Goal: Task Accomplishment & Management: Manage account settings

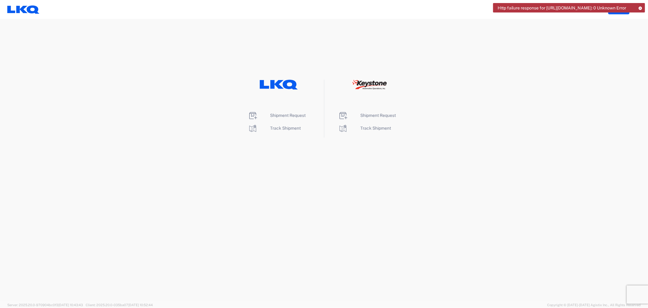
click at [639, 5] on div "Http failure response for https://app.agistix.com/fs/api/users/-: 0 Unknown Err…" at bounding box center [569, 7] width 152 height 9
drag, startPoint x: 640, startPoint y: 7, endPoint x: 619, endPoint y: 2, distance: 21.5
click at [640, 7] on icon at bounding box center [640, 7] width 4 height 3
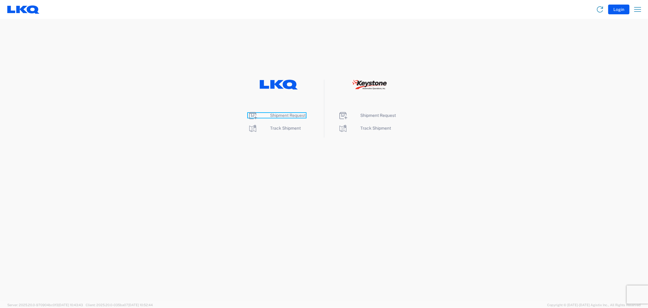
click at [292, 115] on span "Shipment Request" at bounding box center [288, 115] width 36 height 5
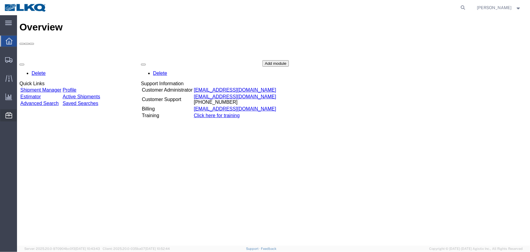
drag, startPoint x: 43, startPoint y: 147, endPoint x: 46, endPoint y: 144, distance: 3.9
click at [0, 0] on span "Location Appointment" at bounding box center [0, 0] width 0 height 0
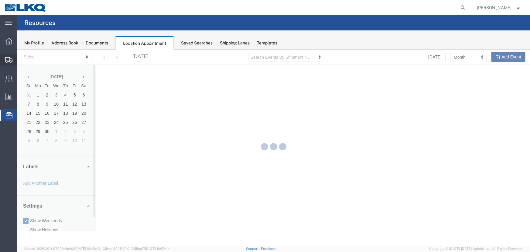
select select "27634"
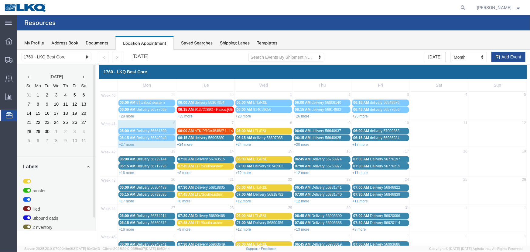
click at [188, 143] on link "+24 more" at bounding box center [184, 144] width 15 height 4
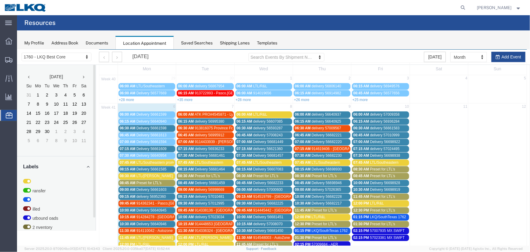
scroll to position [48, 0]
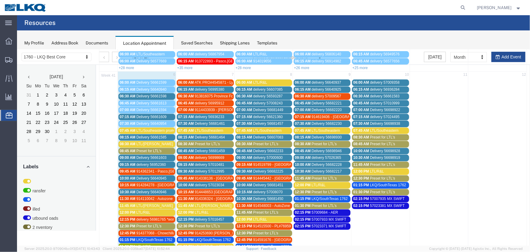
click at [163, 217] on span "delivery 56981765 *work in*" at bounding box center [158, 219] width 45 height 4
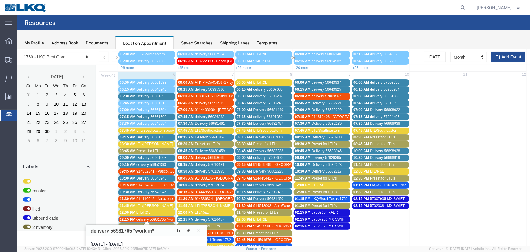
click at [163, 217] on span "delivery 56981765 *work in*" at bounding box center [158, 219] width 45 height 4
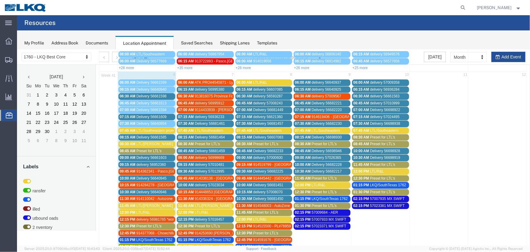
click at [159, 182] on span "914284278 - [GEOGRAPHIC_DATA], [GEOGRAPHIC_DATA] - [PERSON_NAME]" at bounding box center [202, 184] width 132 height 4
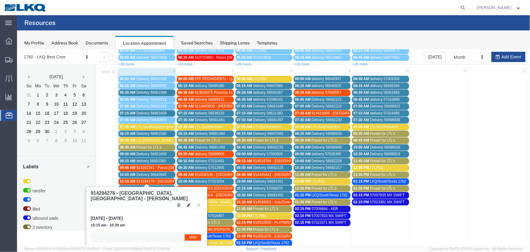
scroll to position [131, 0]
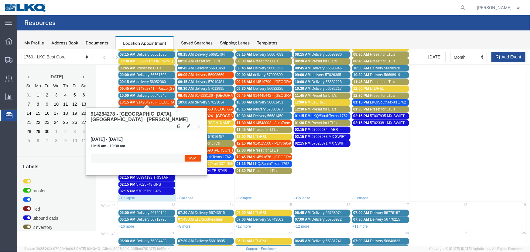
click at [217, 107] on span "914448653 [GEOGRAPHIC_DATA], [GEOGRAPHIC_DATA] Trucks for You" at bounding box center [254, 109] width 120 height 4
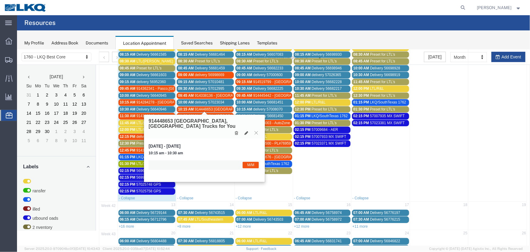
click at [215, 108] on span "914448653 [GEOGRAPHIC_DATA], [GEOGRAPHIC_DATA] Trucks for You" at bounding box center [254, 109] width 120 height 4
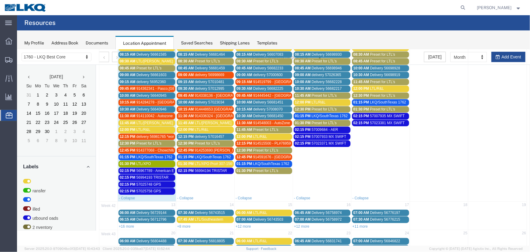
click at [215, 141] on span "Preset for LTL's" at bounding box center [206, 143] width 25 height 4
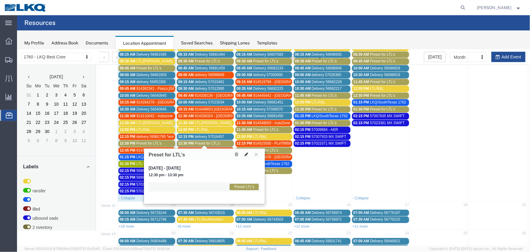
click at [245, 153] on icon at bounding box center [246, 154] width 4 height 4
select select "1"
select select "420"
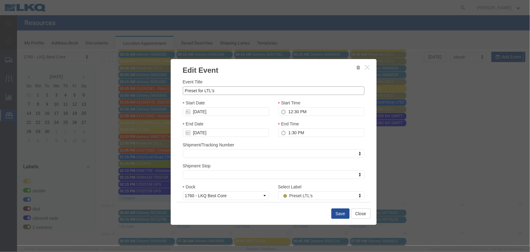
drag, startPoint x: 236, startPoint y: 92, endPoint x: 132, endPoint y: 97, distance: 103.4
click at [133, 97] on div "Edit Event Event Title Preset for LTL's Start Date 10/07/2025 Start Time 12:30 …" at bounding box center [273, 147] width 513 height 196
type input "LTL/[PERSON_NAME]"
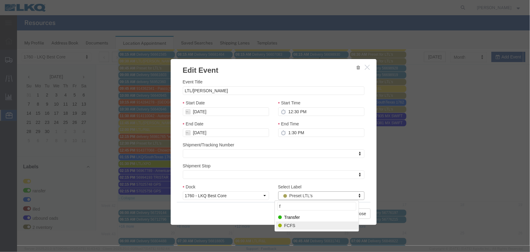
type input "f"
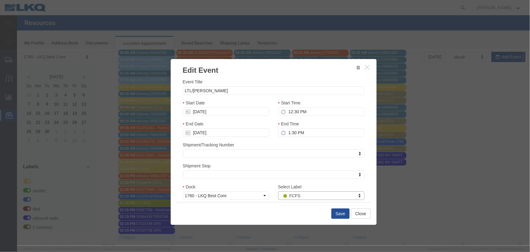
scroll to position [76, 0]
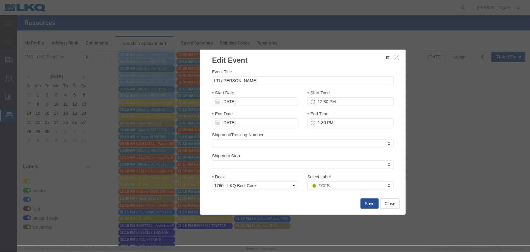
drag, startPoint x: 307, startPoint y: 67, endPoint x: 336, endPoint y: 57, distance: 30.8
click at [336, 57] on h3 "Edit Event" at bounding box center [303, 57] width 206 height 16
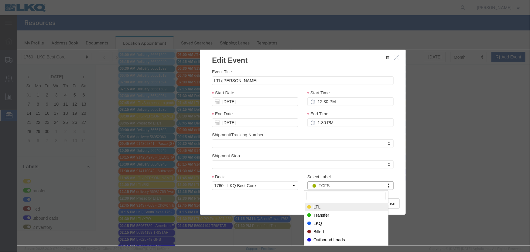
select select "25"
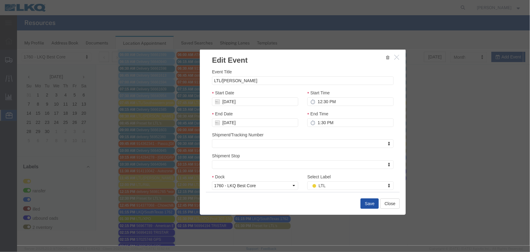
click at [368, 201] on button "Save" at bounding box center [369, 203] width 18 height 10
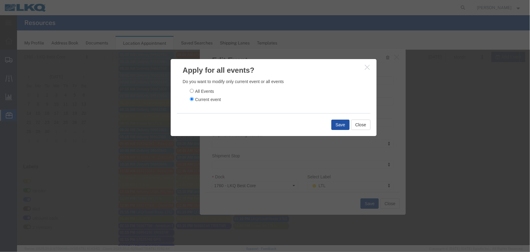
click at [337, 124] on button "Save" at bounding box center [340, 124] width 18 height 10
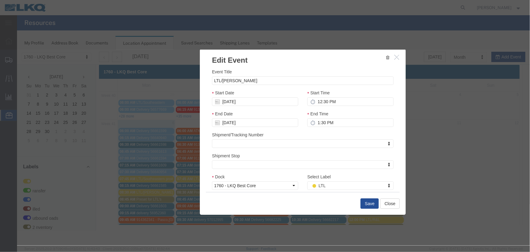
scroll to position [0, 0]
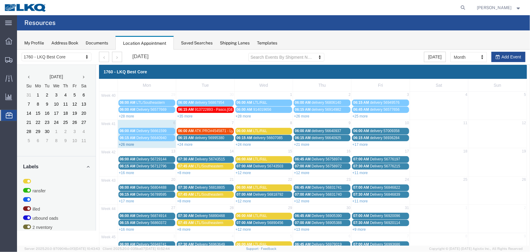
click at [130, 143] on link "+26 more" at bounding box center [126, 144] width 15 height 4
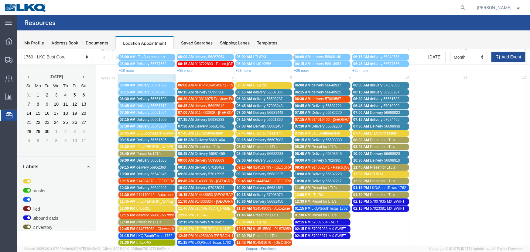
scroll to position [103, 0]
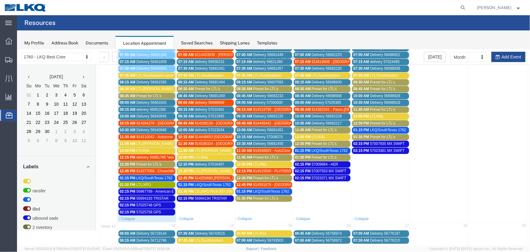
click at [152, 88] on span "LTL/[PERSON_NAME]" at bounding box center [154, 88] width 37 height 4
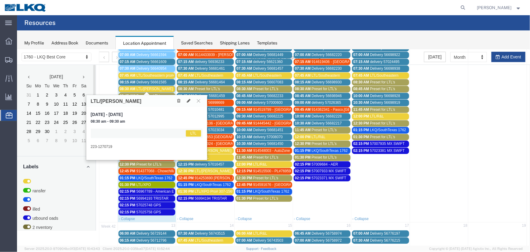
click at [157, 88] on div "08:30 AM LTL/ESTES" at bounding box center [146, 88] width 54 height 5
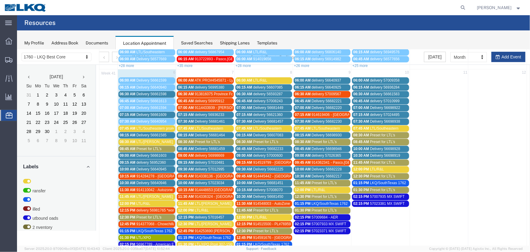
scroll to position [48, 0]
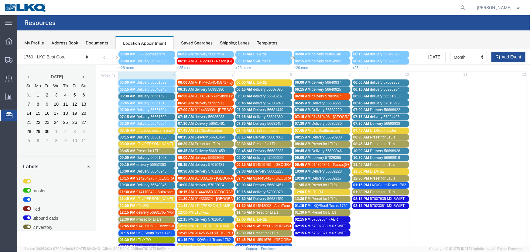
click at [214, 203] on div "11:45 AM LTL/Estes" at bounding box center [205, 205] width 54 height 5
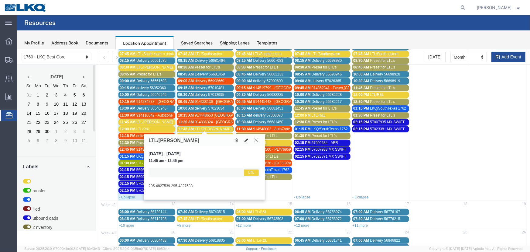
scroll to position [103, 0]
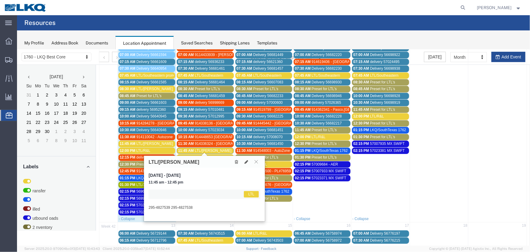
click at [154, 142] on span "LTL/[PERSON_NAME] #2" at bounding box center [157, 143] width 42 height 4
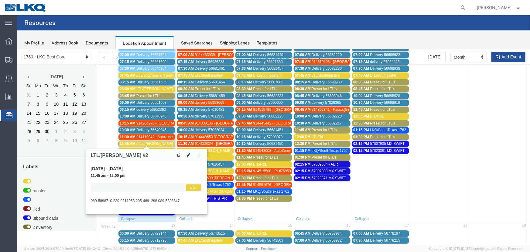
click at [189, 153] on icon at bounding box center [189, 154] width 4 height 4
select select "1"
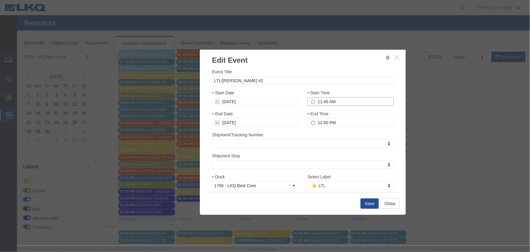
click at [345, 100] on input "11:45 AM" at bounding box center [350, 101] width 86 height 9
type input "10:45 AM"
type input "11:45 AM"
type input "10:30 AM"
click at [249, 102] on input "10/06/2025" at bounding box center [255, 101] width 86 height 9
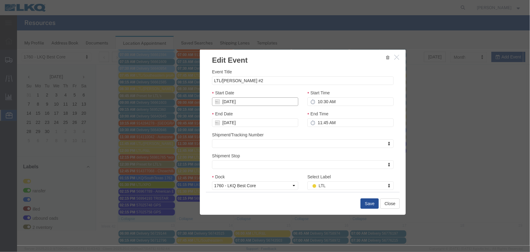
type input "11:30 AM"
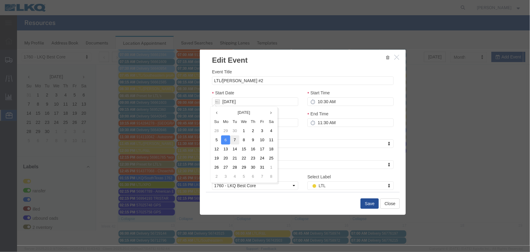
click at [237, 138] on td "7" at bounding box center [234, 139] width 9 height 9
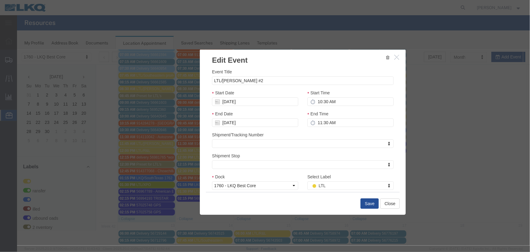
type input "10/07/2025"
click at [363, 201] on button "Save" at bounding box center [369, 203] width 18 height 10
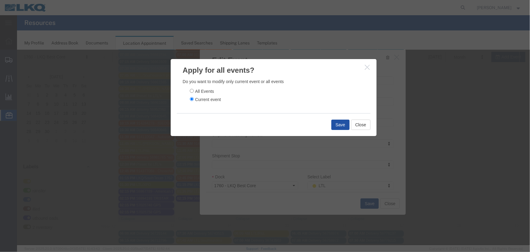
click at [336, 125] on button "Save" at bounding box center [340, 124] width 18 height 10
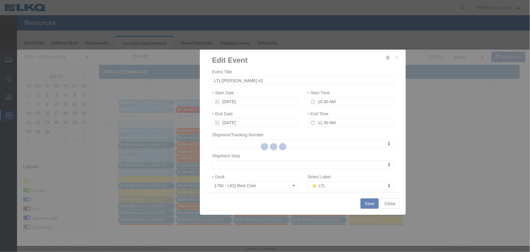
scroll to position [0, 0]
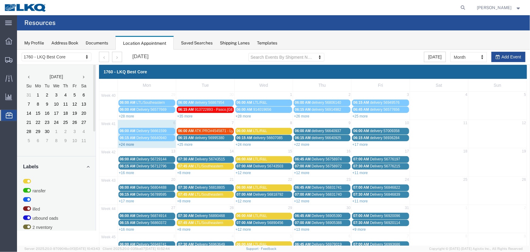
click at [132, 143] on link "+24 more" at bounding box center [126, 144] width 15 height 4
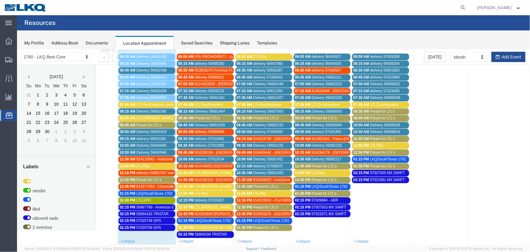
scroll to position [76, 0]
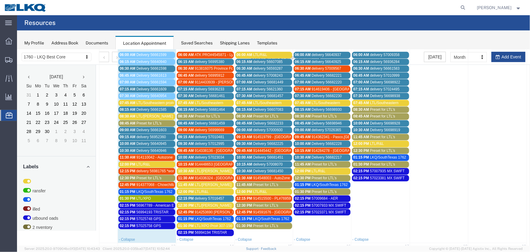
click at [225, 150] on span "914338136 - [GEOGRAPHIC_DATA], [GEOGRAPHIC_DATA] - truck 2 - [PERSON_NAME] frei…" at bounding box center [272, 150] width 156 height 4
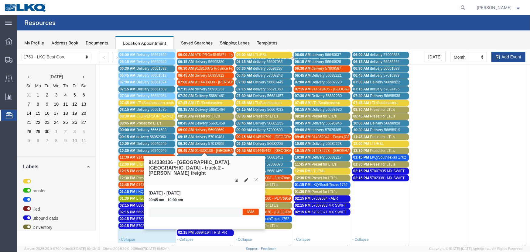
click at [246, 177] on icon at bounding box center [246, 179] width 4 height 4
select select "1"
select select "24"
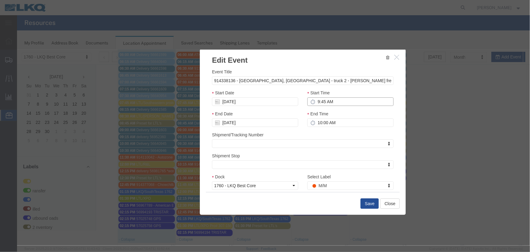
click at [332, 102] on input "9:45 AM" at bounding box center [350, 101] width 86 height 9
type input "10:45 AM"
type input "9:15 AM"
type input "10:15 AM"
click at [258, 106] on div "Start Date 10/07/2025" at bounding box center [254, 99] width 95 height 21
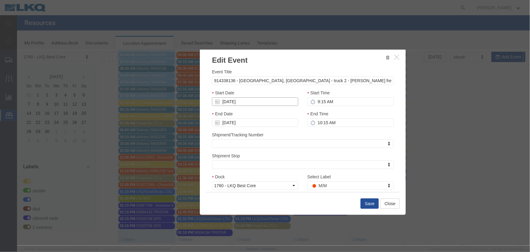
click at [261, 103] on input "10/07/2025" at bounding box center [255, 101] width 86 height 9
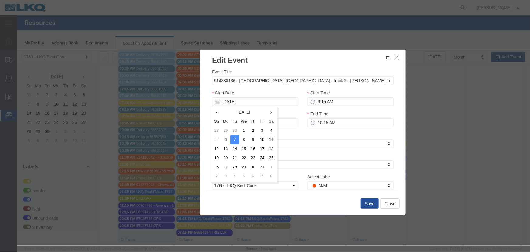
click at [234, 122] on th "Tu" at bounding box center [234, 120] width 9 height 9
click at [253, 138] on td "9" at bounding box center [252, 139] width 9 height 9
type input "10/09/2025"
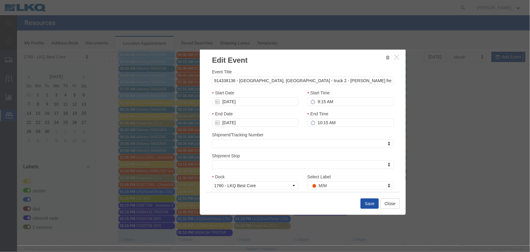
click at [369, 203] on button "Save" at bounding box center [369, 203] width 18 height 10
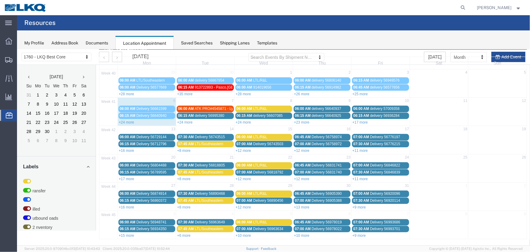
scroll to position [0, 0]
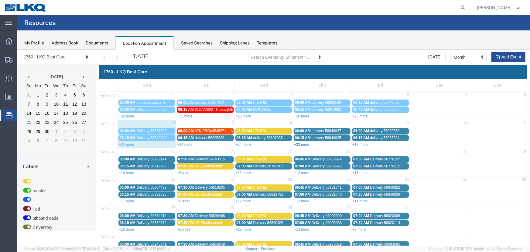
click at [297, 143] on link "+23 more" at bounding box center [301, 144] width 15 height 4
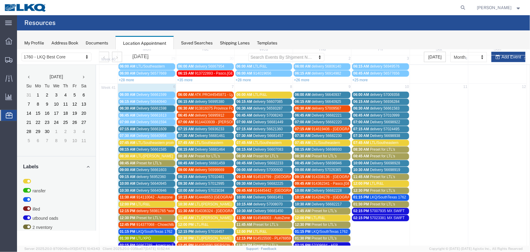
scroll to position [28, 0]
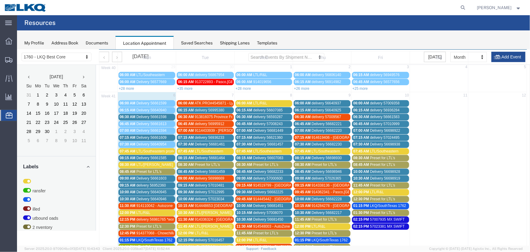
drag, startPoint x: 201, startPoint y: 40, endPoint x: 158, endPoint y: 38, distance: 42.6
click at [201, 40] on div "Saved Searches" at bounding box center [197, 43] width 32 height 6
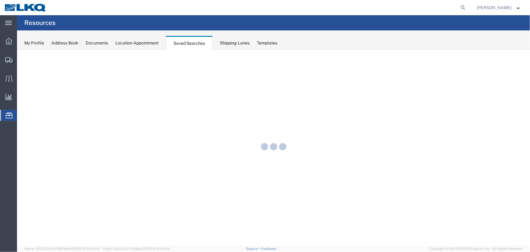
click at [143, 42] on div "Location Appointment" at bounding box center [136, 43] width 43 height 6
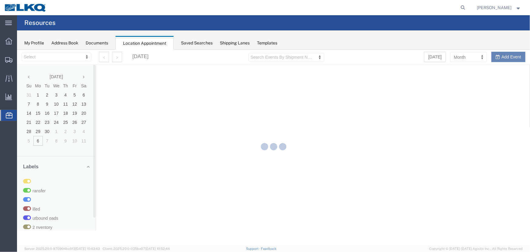
select select "27634"
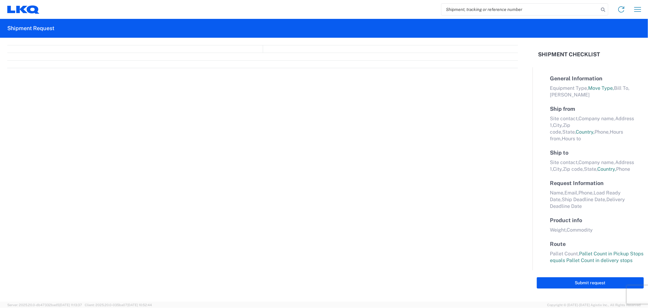
select select "FULL"
select select "LBS"
select select "IN"
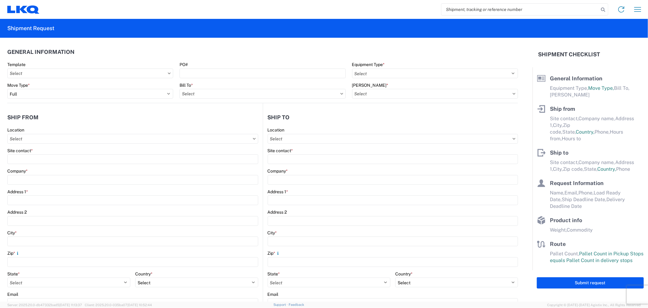
click at [490, 11] on input "search" at bounding box center [520, 10] width 157 height 12
type input "5"
type input "56681467"
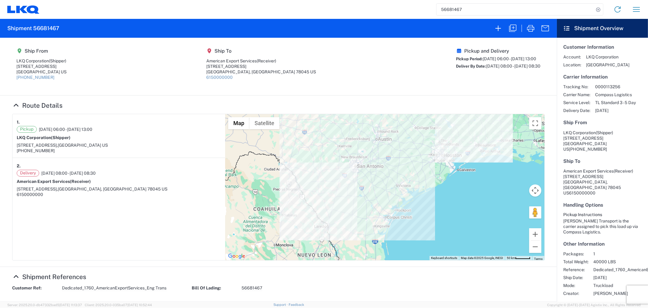
click at [494, 7] on input "56681467" at bounding box center [515, 10] width 157 height 12
click at [409, 55] on agx-shipment-main-routing-info "Ship From LKQ Corporation (Shipper) 1710 W Mount Houston Rd Houston, TX 77038 U…" at bounding box center [278, 66] width 533 height 45
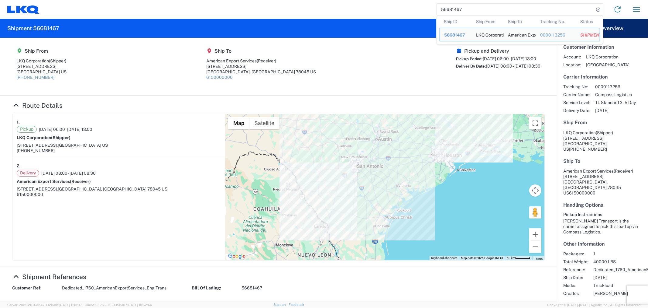
click at [492, 9] on input "56681467" at bounding box center [515, 10] width 157 height 12
click at [584, 34] on div "SHIPMENT_STATUS_PIPE.SHIPMENT_STATUS.CANC" at bounding box center [587, 34] width 15 height 5
click at [577, 33] on td "Status SHIPMENT_STATUS_PIPE.SHIPMENT_STATUS.CANC" at bounding box center [588, 35] width 24 height 14
click at [594, 33] on div "SHIPMENT_STATUS_PIPE.SHIPMENT_STATUS.CANC" at bounding box center [587, 34] width 15 height 5
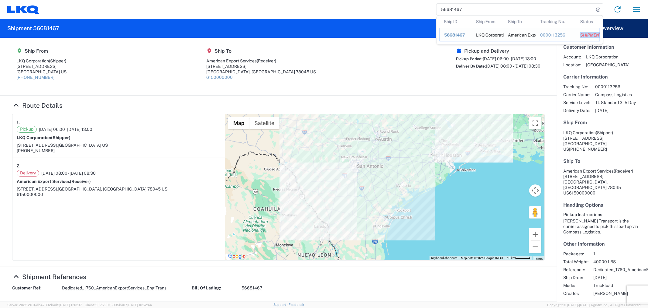
click at [586, 35] on div "SHIPMENT_STATUS_PIPE.SHIPMENT_STATUS.CANC" at bounding box center [587, 34] width 15 height 5
click at [600, 11] on icon at bounding box center [598, 9] width 9 height 9
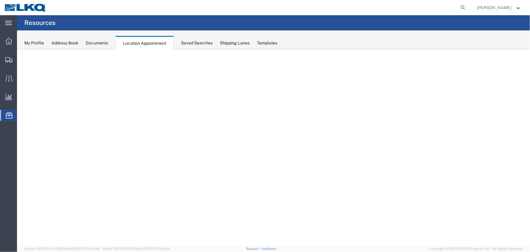
select select "27634"
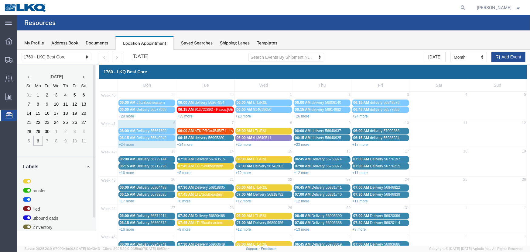
drag, startPoint x: 184, startPoint y: 142, endPoint x: 183, endPoint y: 137, distance: 5.0
click at [184, 142] on link "+24 more" at bounding box center [184, 144] width 15 height 4
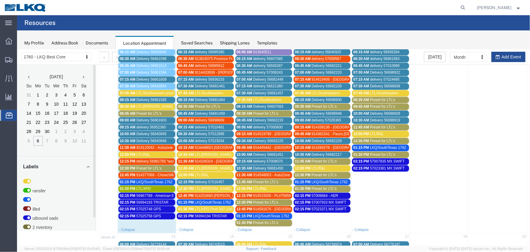
scroll to position [110, 0]
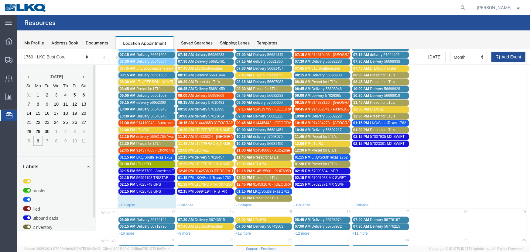
click at [222, 190] on span "56994194 TRISTAR" at bounding box center [210, 191] width 32 height 4
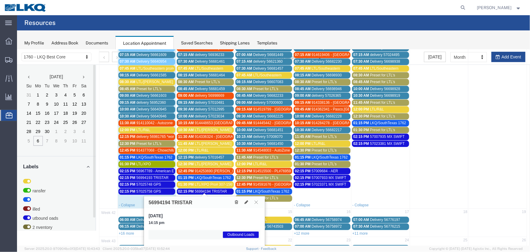
click at [235, 201] on icon at bounding box center [236, 201] width 3 height 4
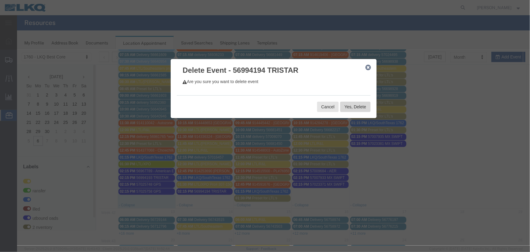
click at [352, 108] on button "Yes, Delete" at bounding box center [355, 106] width 30 height 10
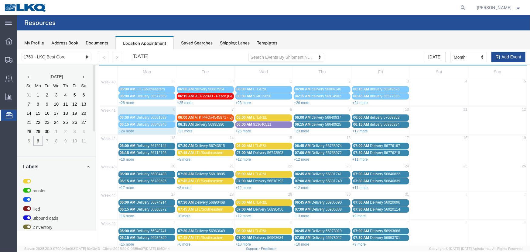
scroll to position [21, 0]
